Goal: Task Accomplishment & Management: Manage account settings

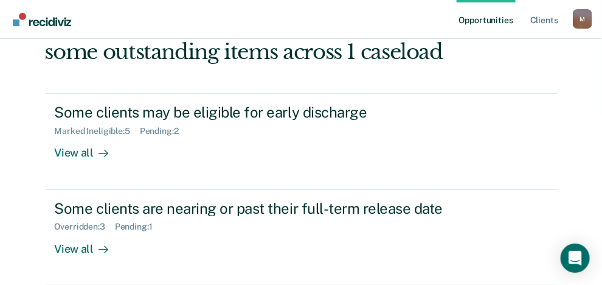
scroll to position [183, 0]
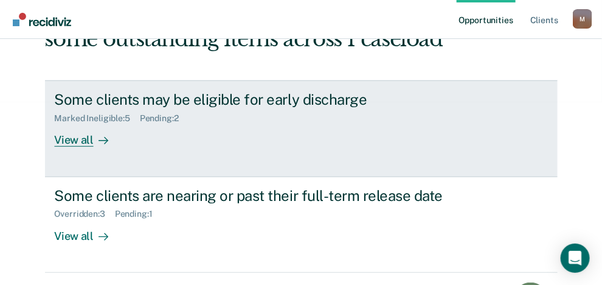
click at [83, 137] on div "View all" at bounding box center [89, 136] width 68 height 24
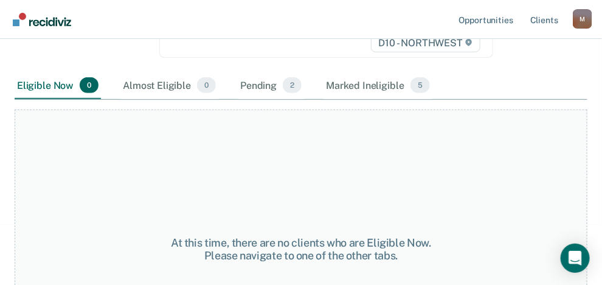
scroll to position [243, 0]
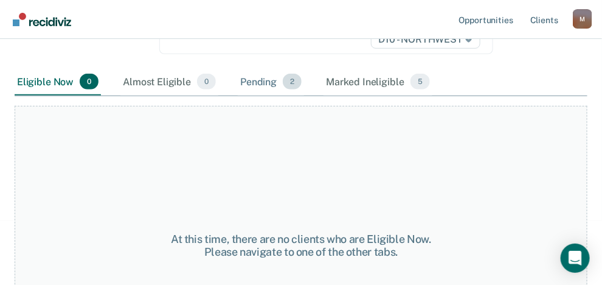
click at [271, 81] on div "Pending 2" at bounding box center [271, 82] width 66 height 27
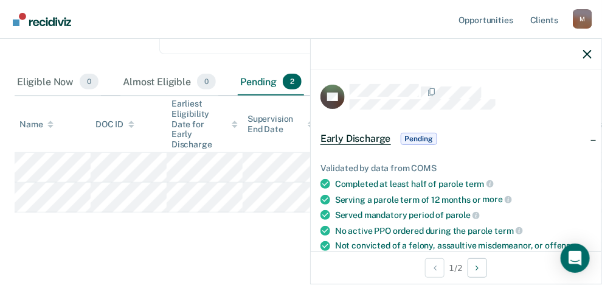
click at [411, 139] on span "Pending" at bounding box center [419, 139] width 37 height 12
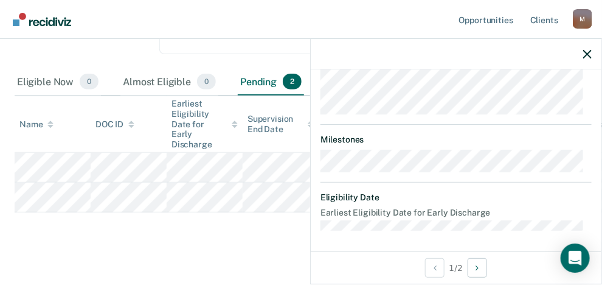
scroll to position [175, 0]
click at [585, 51] on icon "button" at bounding box center [588, 54] width 9 height 9
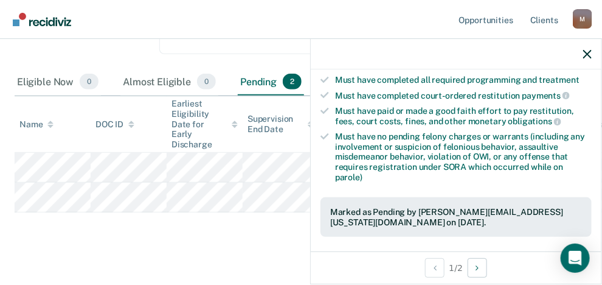
scroll to position [426, 0]
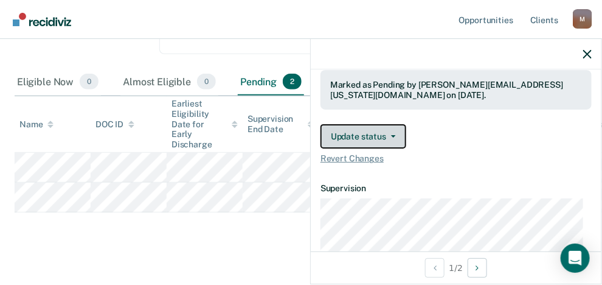
click at [393, 135] on icon "button" at bounding box center [393, 136] width 5 height 2
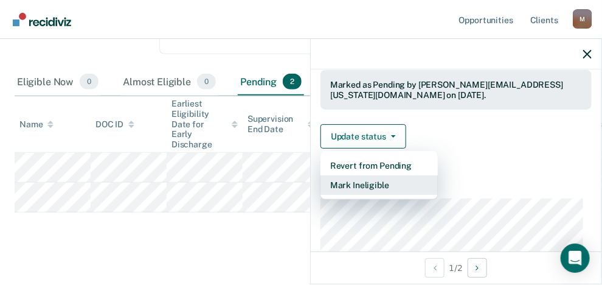
click at [379, 180] on button "Mark Ineligible" at bounding box center [379, 184] width 117 height 19
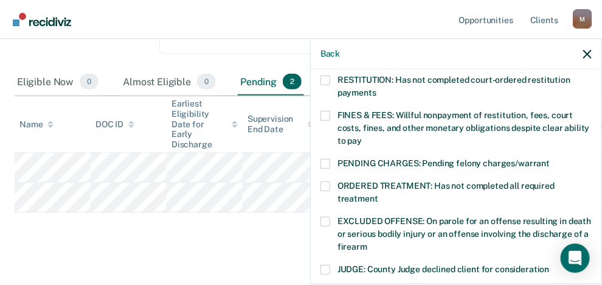
scroll to position [260, 0]
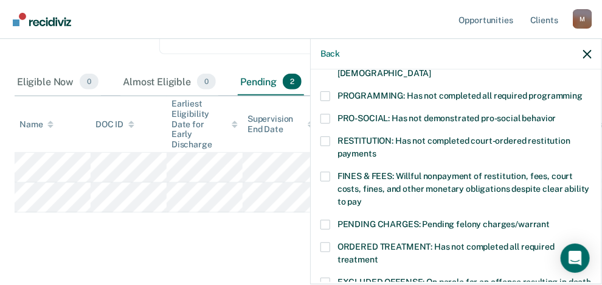
click at [324, 172] on span at bounding box center [326, 177] width 10 height 10
click at [362, 197] on input "FINES & FEES: Willful nonpayment of restitution, fees, court costs, fines, and …" at bounding box center [362, 197] width 0 height 0
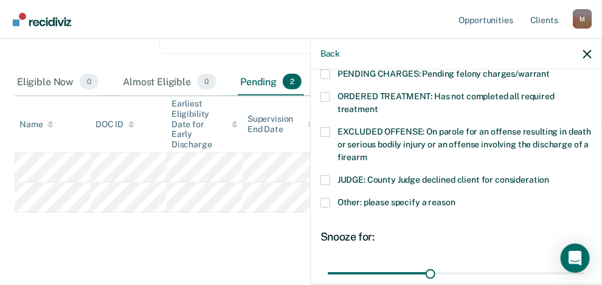
scroll to position [443, 0]
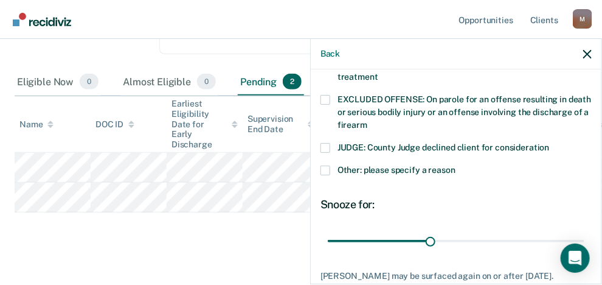
click at [327, 166] on span at bounding box center [326, 171] width 10 height 10
click at [456, 166] on input "Other: please specify a reason" at bounding box center [456, 166] width 0 height 0
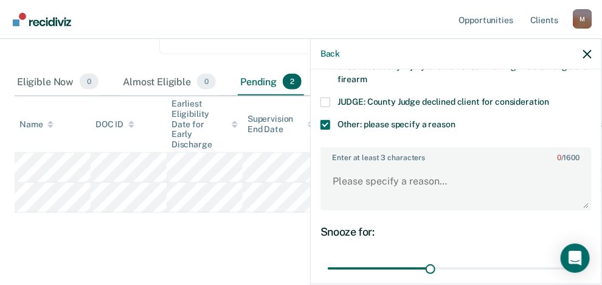
scroll to position [504, 0]
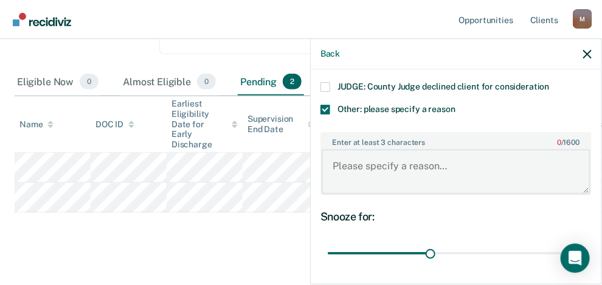
click at [349, 158] on textarea "Enter at least 3 characters 0 / 1600" at bounding box center [456, 171] width 269 height 45
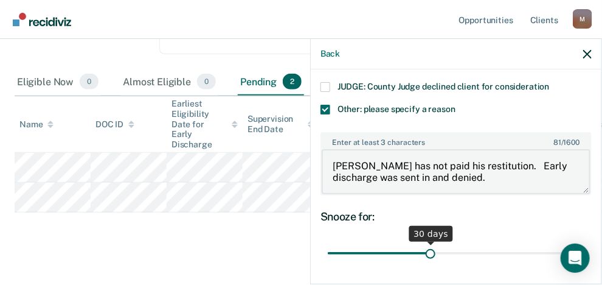
type textarea "[PERSON_NAME] has not paid his restitution. Early discharge was sent in and den…"
drag, startPoint x: 427, startPoint y: 237, endPoint x: 440, endPoint y: 237, distance: 13.4
type input "34"
click at [440, 243] on input "range" at bounding box center [456, 253] width 257 height 21
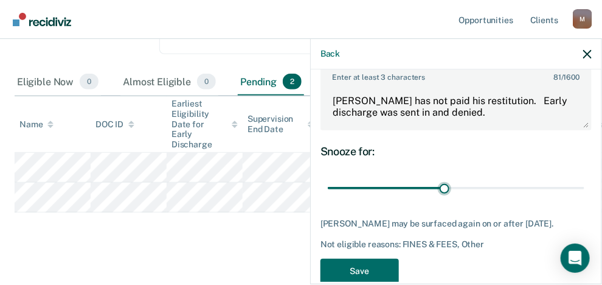
scroll to position [576, 0]
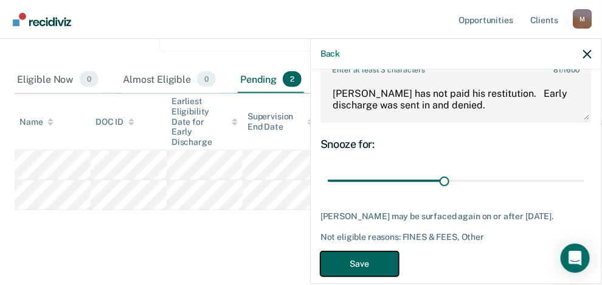
click at [388, 251] on button "Save" at bounding box center [360, 263] width 79 height 25
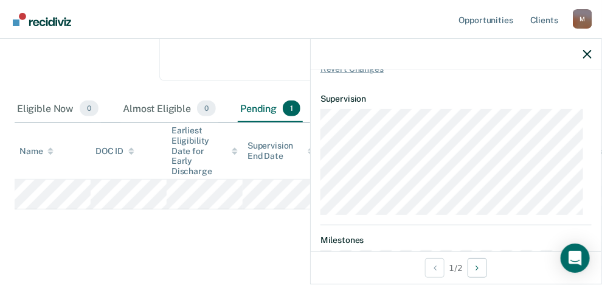
scroll to position [156, 0]
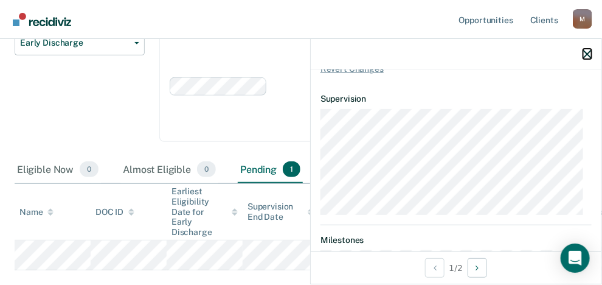
click at [585, 54] on icon "button" at bounding box center [588, 54] width 9 height 9
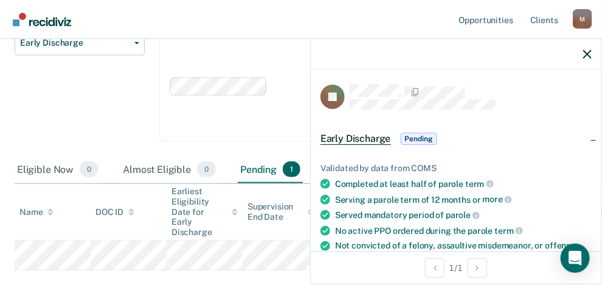
click at [423, 134] on span "Pending" at bounding box center [419, 139] width 37 height 12
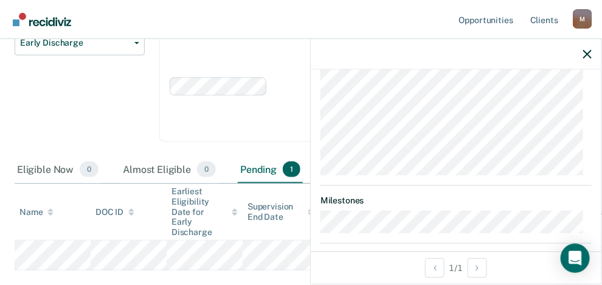
scroll to position [0, 0]
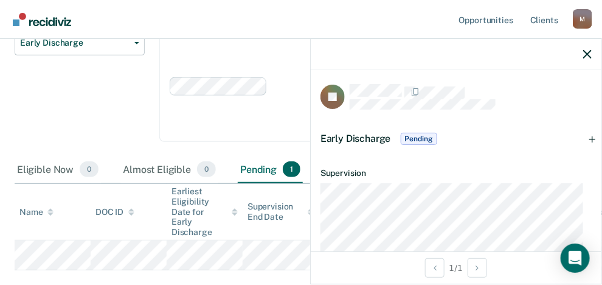
click at [419, 134] on span "Pending" at bounding box center [419, 139] width 37 height 12
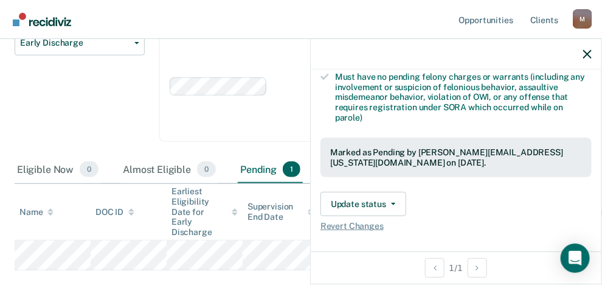
scroll to position [365, 0]
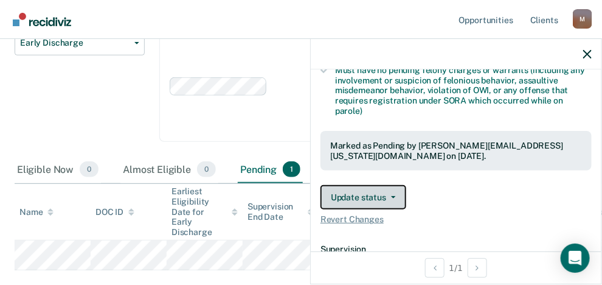
click at [386, 196] on span "button" at bounding box center [391, 197] width 10 height 2
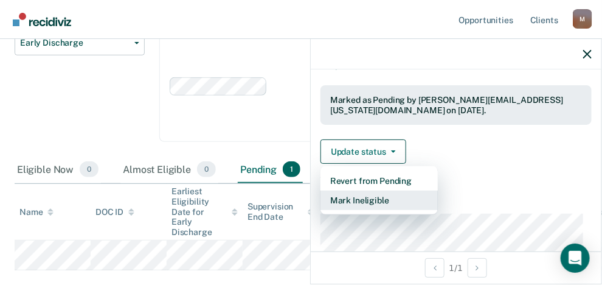
scroll to position [426, 0]
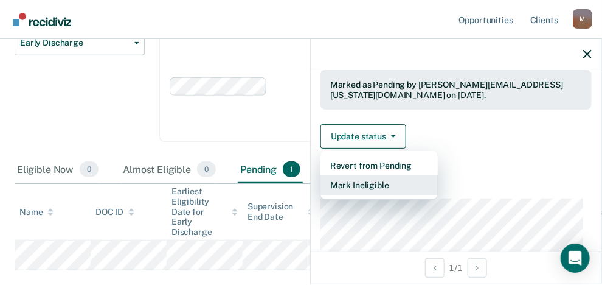
click at [352, 181] on button "Mark Ineligible" at bounding box center [379, 184] width 117 height 19
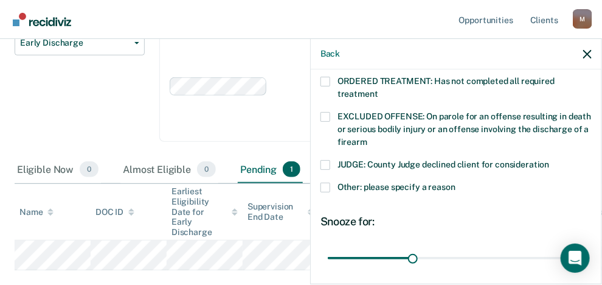
click at [330, 183] on span at bounding box center [326, 188] width 10 height 10
click at [456, 183] on input "Other: please specify a reason" at bounding box center [456, 183] width 0 height 0
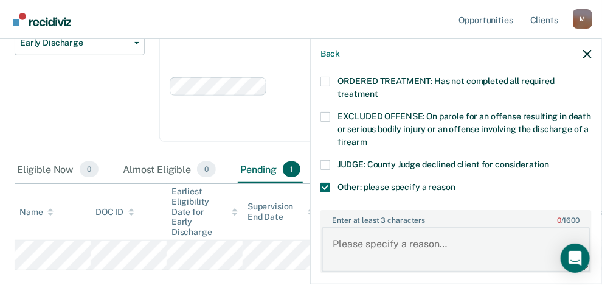
click at [393, 230] on textarea "Enter at least 3 characters 0 / 1600" at bounding box center [456, 249] width 269 height 45
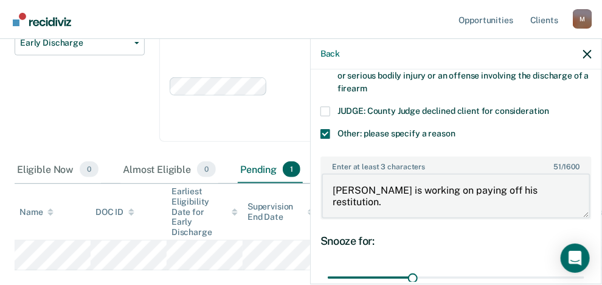
scroll to position [548, 0]
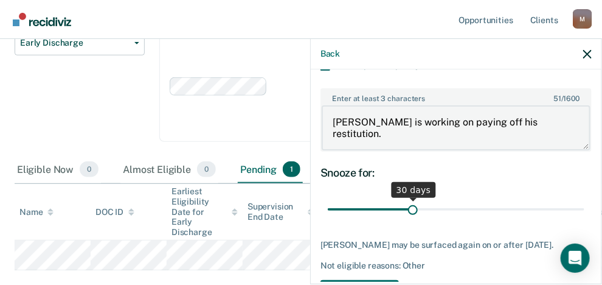
type textarea "[PERSON_NAME] is working on paying off his restitution."
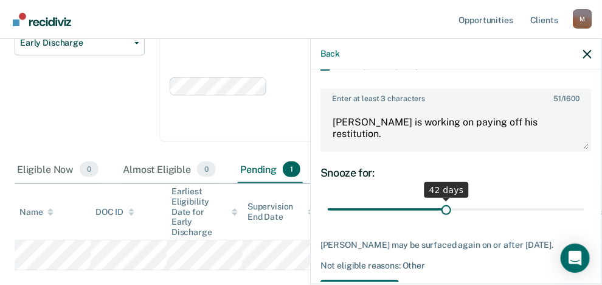
drag, startPoint x: 408, startPoint y: 195, endPoint x: 441, endPoint y: 197, distance: 32.9
type input "42"
click at [441, 199] on input "range" at bounding box center [456, 209] width 257 height 21
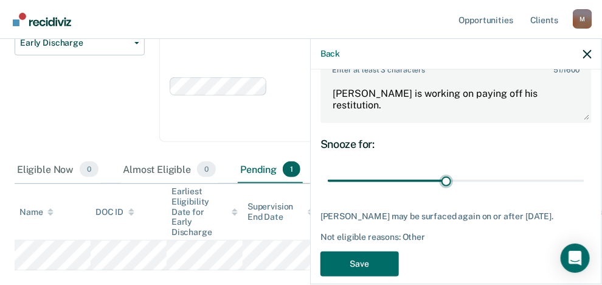
scroll to position [576, 0]
click at [383, 251] on button "Save" at bounding box center [360, 263] width 79 height 25
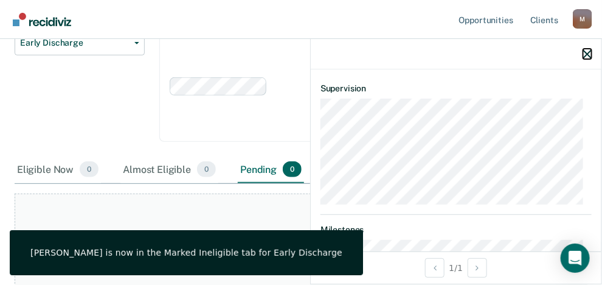
click at [585, 51] on icon "button" at bounding box center [588, 54] width 9 height 9
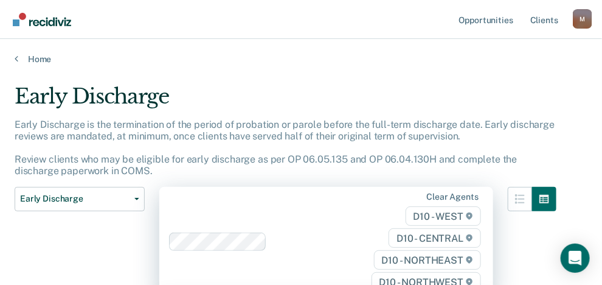
scroll to position [195, 0]
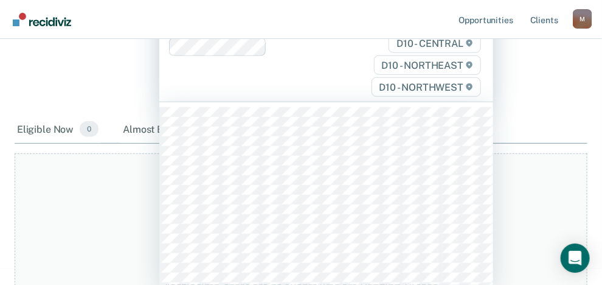
click at [245, 102] on div "316 results available. Use Up and Down to choose options, press Enter to select…" at bounding box center [326, 47] width 334 height 110
click at [122, 103] on div "Early Discharge Classification Review Early Discharge Minimum Telephone Reporti…" at bounding box center [80, 54] width 130 height 125
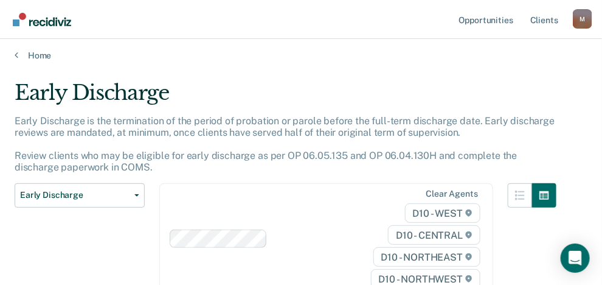
scroll to position [0, 0]
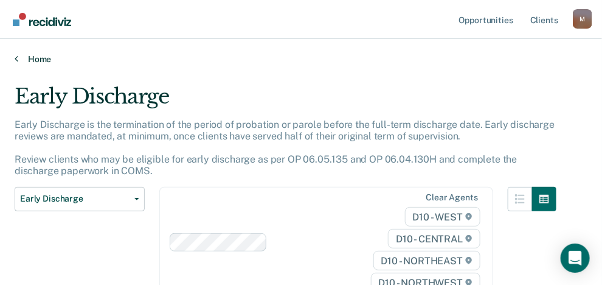
click at [20, 56] on link "Home" at bounding box center [301, 59] width 573 height 11
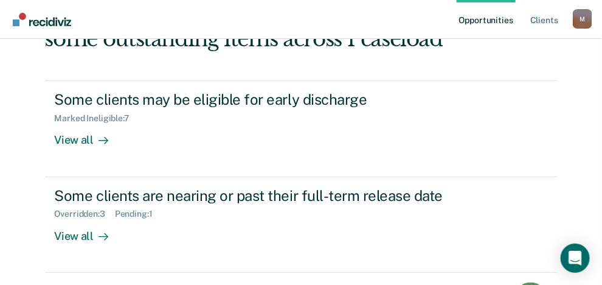
scroll to position [243, 0]
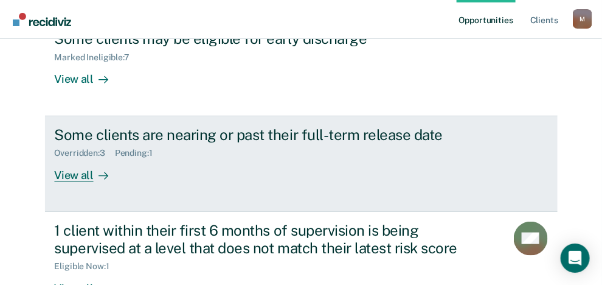
click at [66, 174] on div "View all" at bounding box center [89, 170] width 68 height 24
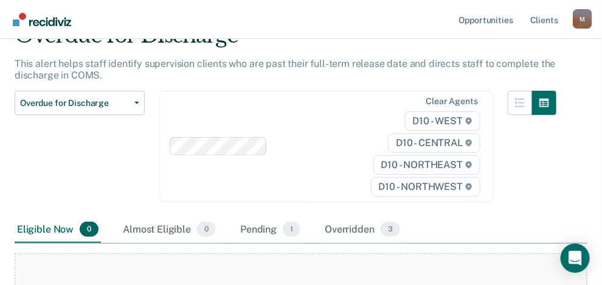
scroll to position [183, 0]
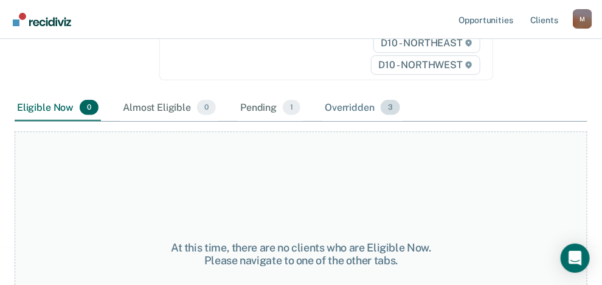
click at [367, 102] on div "Overridden 3" at bounding box center [363, 108] width 80 height 27
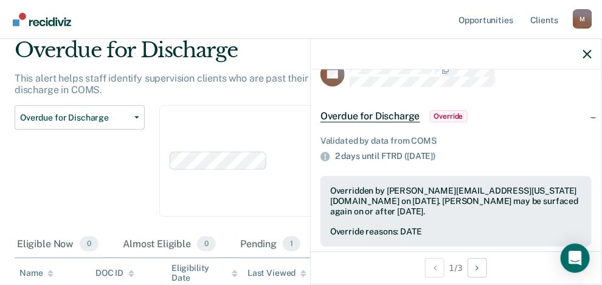
scroll to position [61, 0]
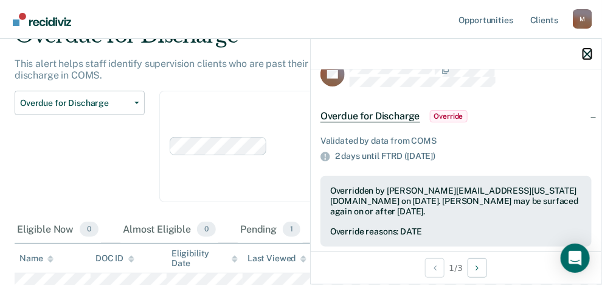
click at [589, 52] on icon "button" at bounding box center [588, 54] width 9 height 9
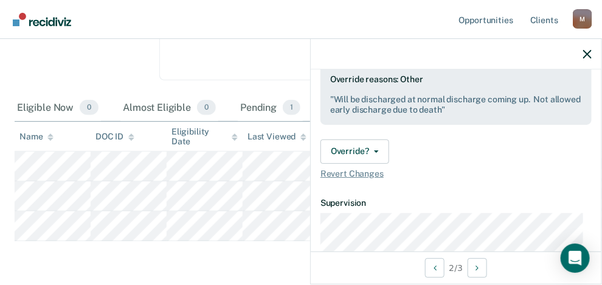
scroll to position [243, 0]
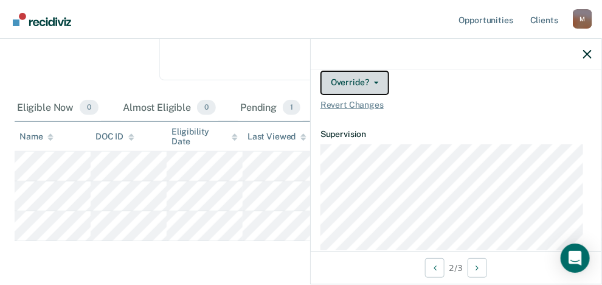
click at [370, 71] on button "Override?" at bounding box center [355, 83] width 69 height 24
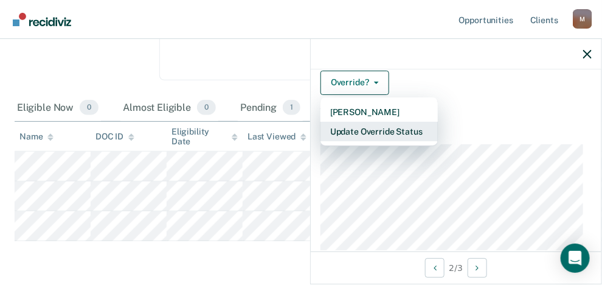
click at [378, 125] on button "Update Override Status" at bounding box center [379, 131] width 117 height 19
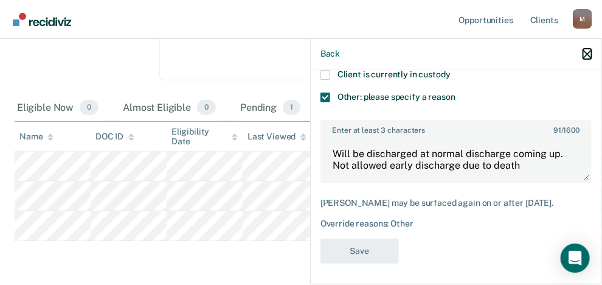
click at [591, 52] on icon "button" at bounding box center [588, 54] width 9 height 9
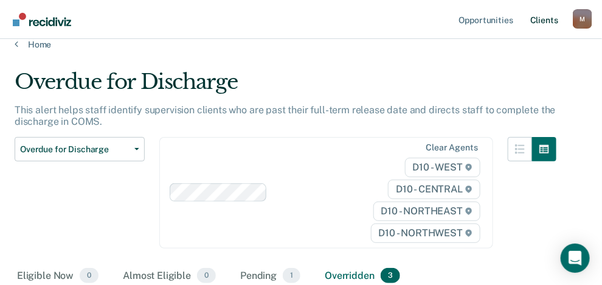
scroll to position [0, 0]
